Goal: Task Accomplishment & Management: Use online tool/utility

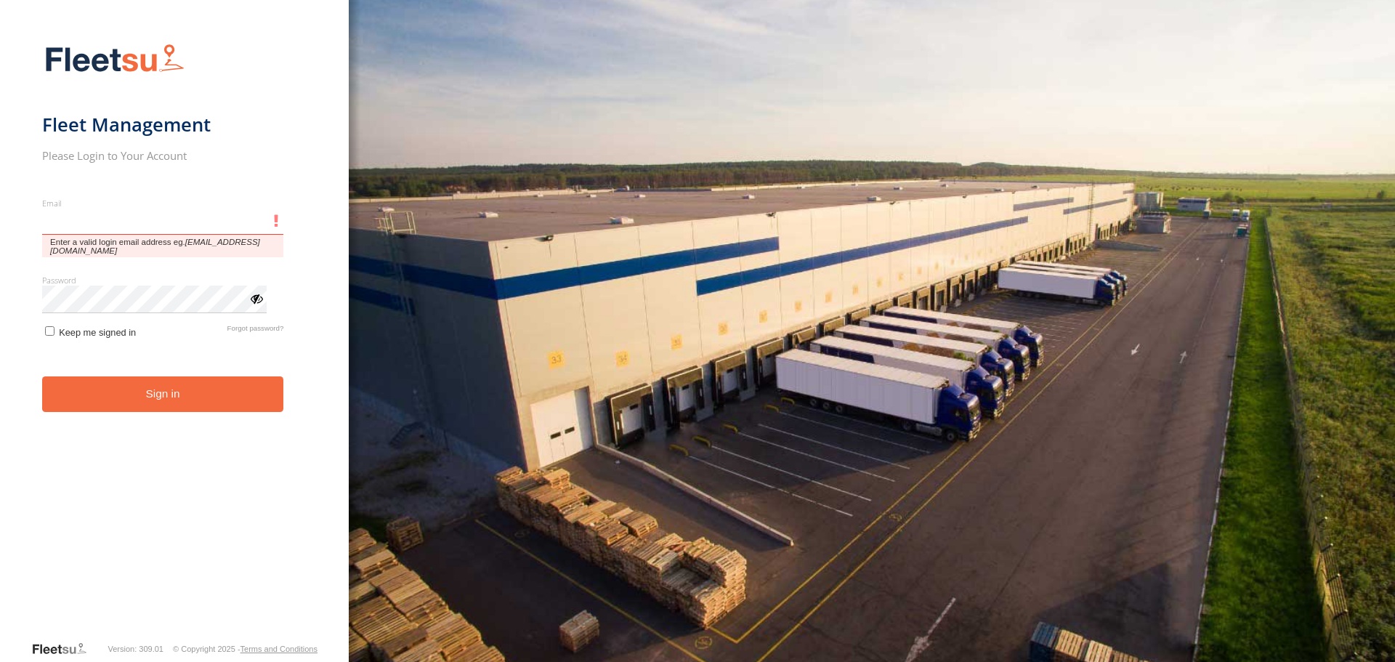
type input "**********"
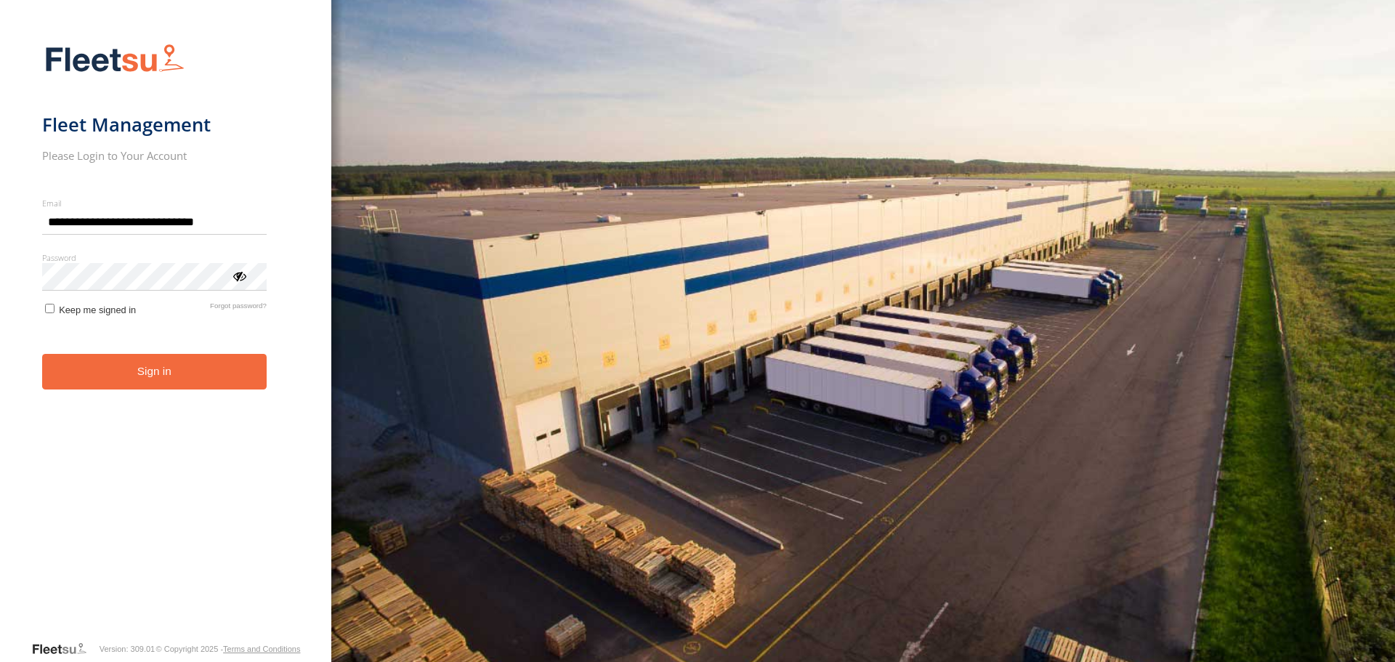
click at [198, 372] on button "Sign in" at bounding box center [154, 372] width 225 height 36
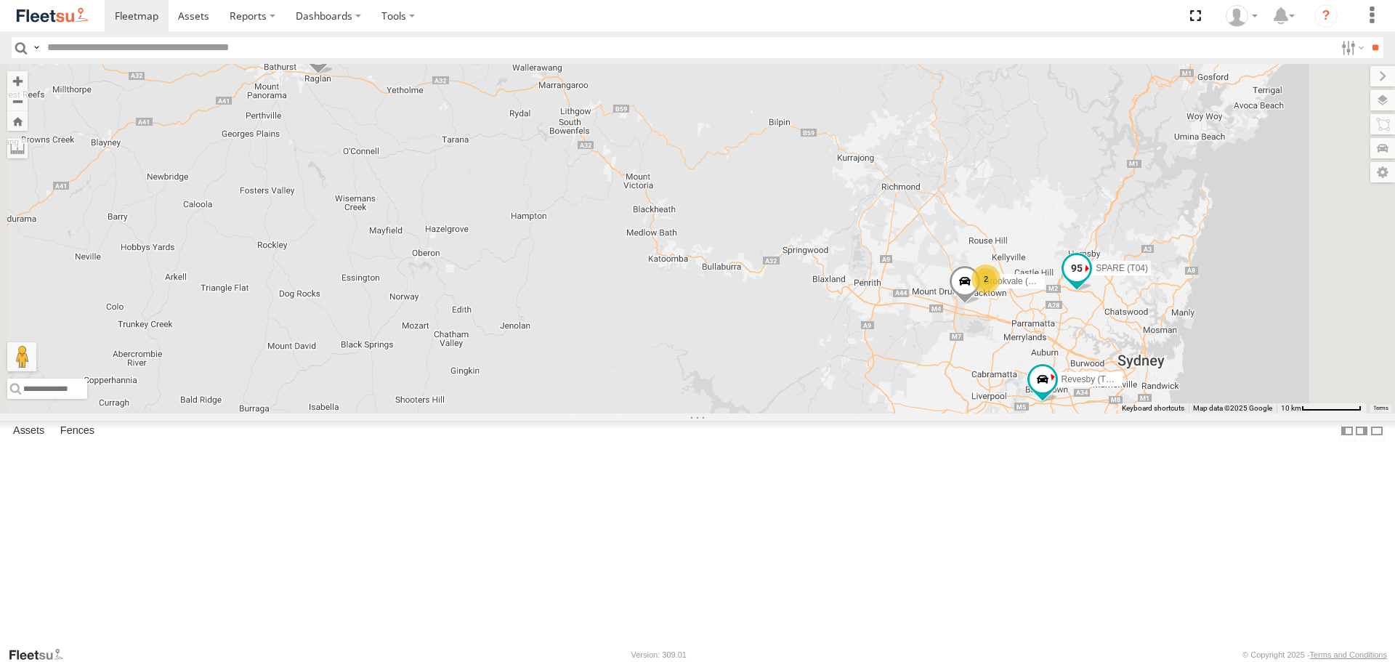
click at [1093, 291] on span at bounding box center [1077, 271] width 32 height 39
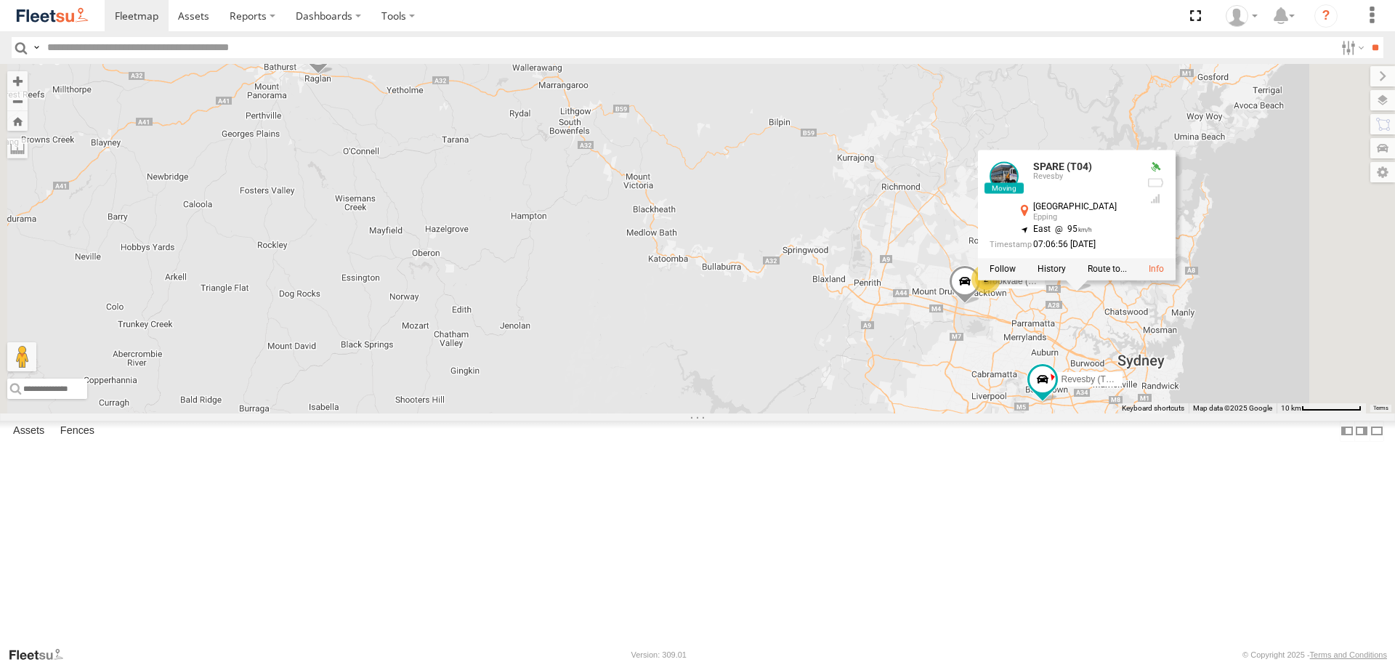
click at [1176, 281] on div at bounding box center [1077, 270] width 198 height 22
click at [1066, 275] on label at bounding box center [1052, 270] width 28 height 10
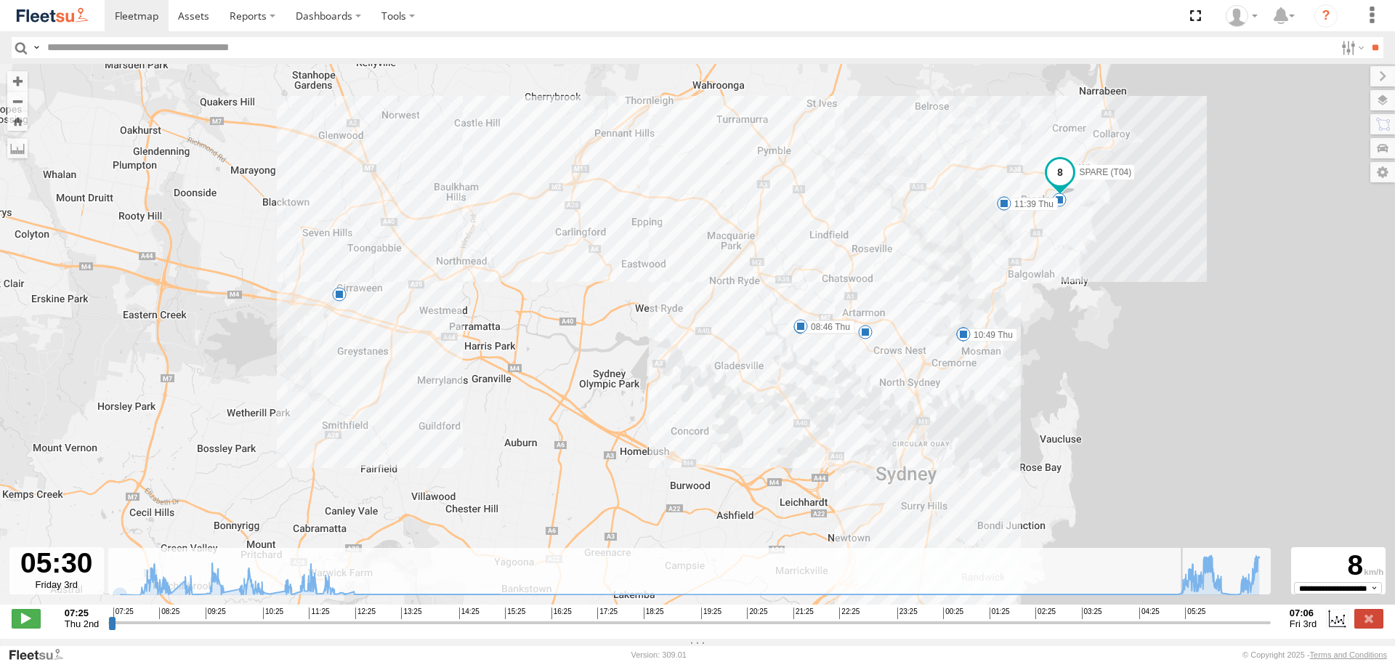
drag, startPoint x: 115, startPoint y: 631, endPoint x: 1188, endPoint y: 631, distance: 1073.4
click at [1188, 629] on input "range" at bounding box center [689, 623] width 1163 height 14
drag, startPoint x: 1187, startPoint y: 633, endPoint x: 1252, endPoint y: 669, distance: 73.8
click at [1252, 629] on input "range" at bounding box center [689, 623] width 1163 height 14
drag, startPoint x: 1252, startPoint y: 634, endPoint x: 1272, endPoint y: 643, distance: 21.8
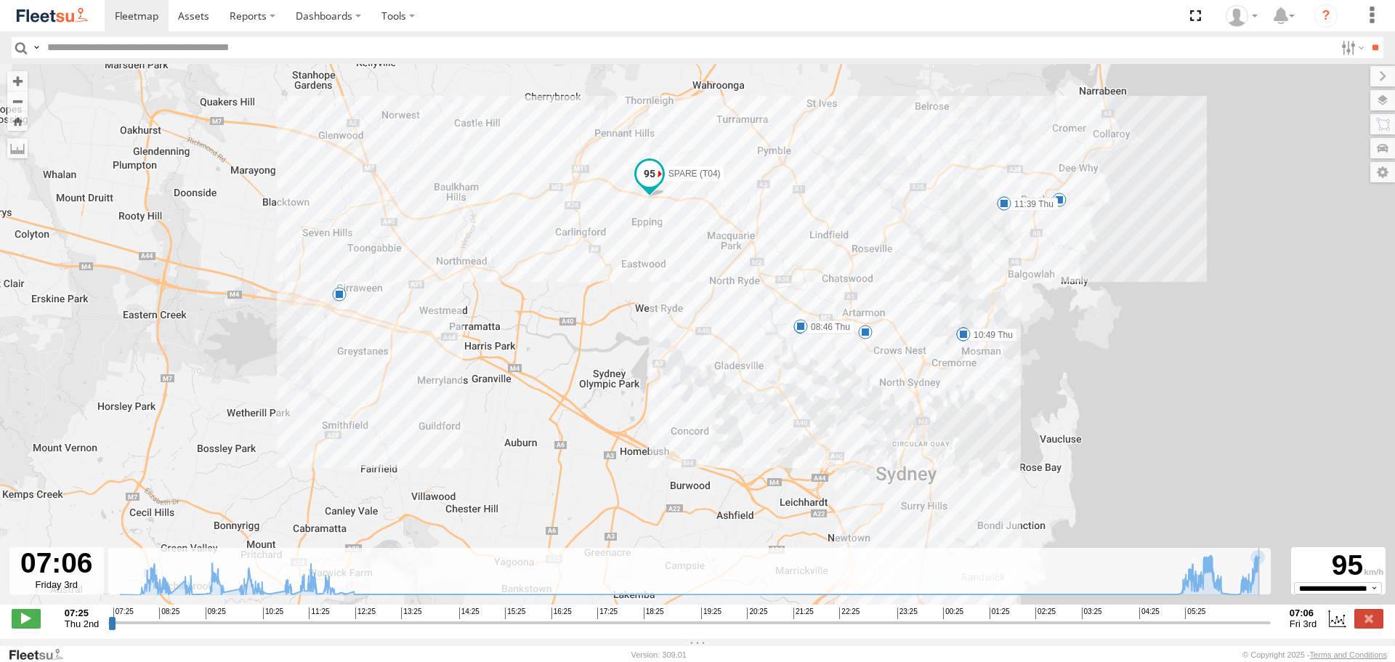
type input "**********"
click at [1271, 629] on input "range" at bounding box center [689, 623] width 1163 height 14
